Goal: Find specific page/section: Find specific page/section

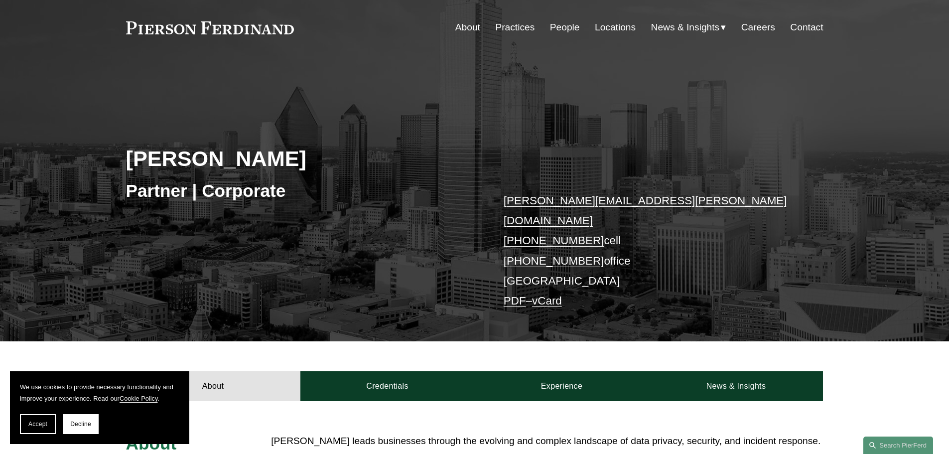
scroll to position [50, 0]
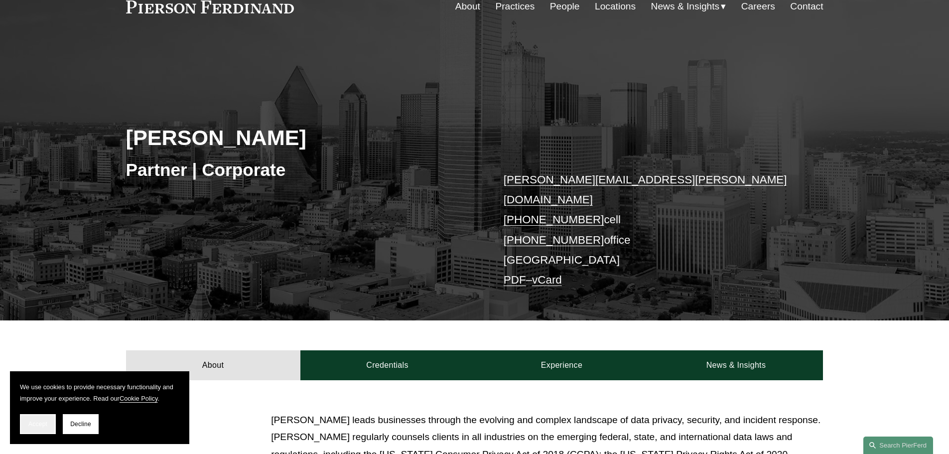
click at [31, 427] on span "Accept" at bounding box center [37, 423] width 19 height 7
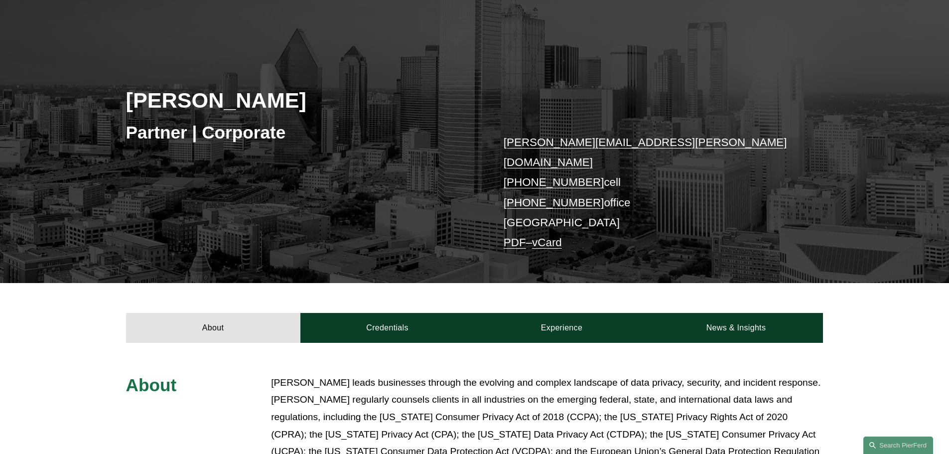
scroll to position [0, 0]
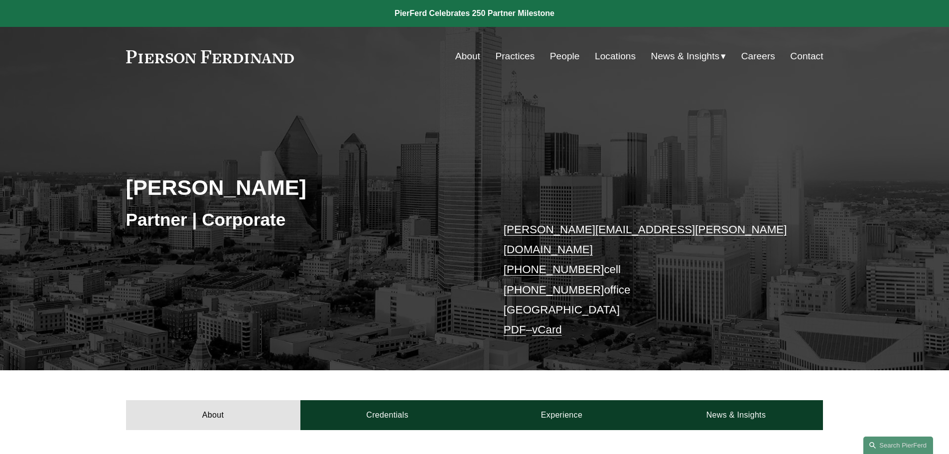
click at [566, 55] on link "People" at bounding box center [565, 56] width 30 height 19
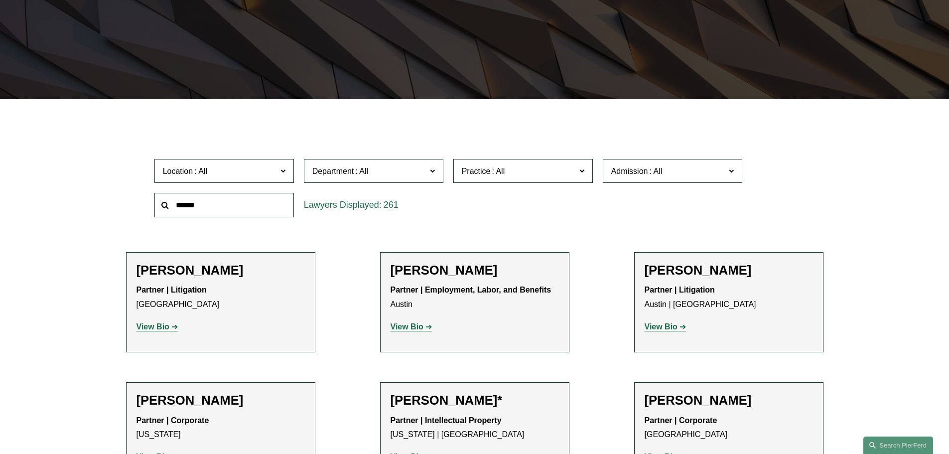
scroll to position [498, 0]
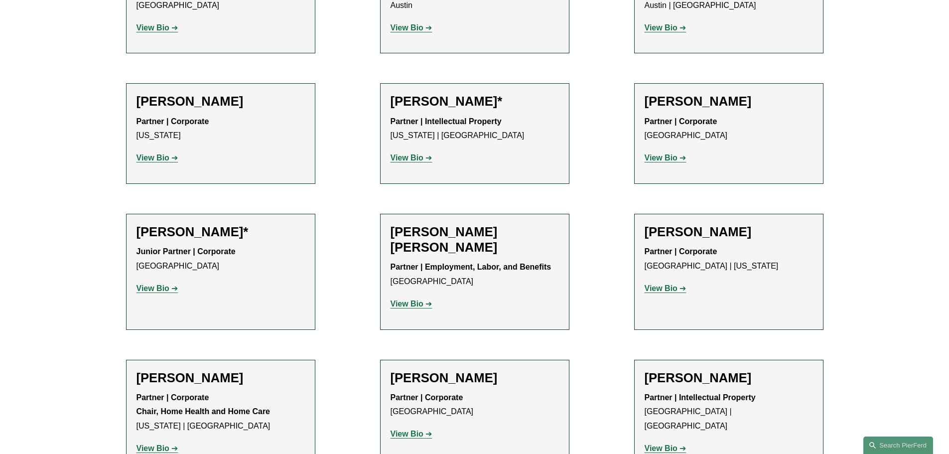
click at [192, 102] on h2 "[PERSON_NAME]" at bounding box center [221, 101] width 168 height 15
click at [156, 158] on strong "View Bio" at bounding box center [153, 157] width 33 height 8
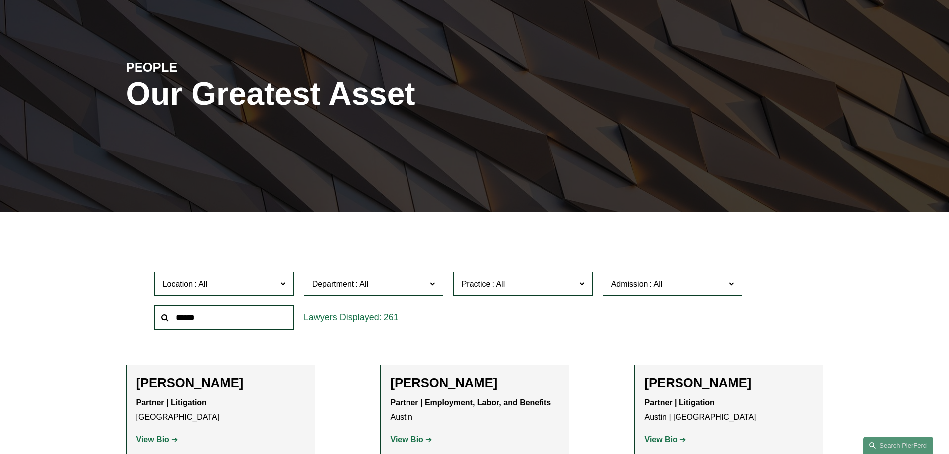
scroll to position [0, 0]
